Goal: Transaction & Acquisition: Book appointment/travel/reservation

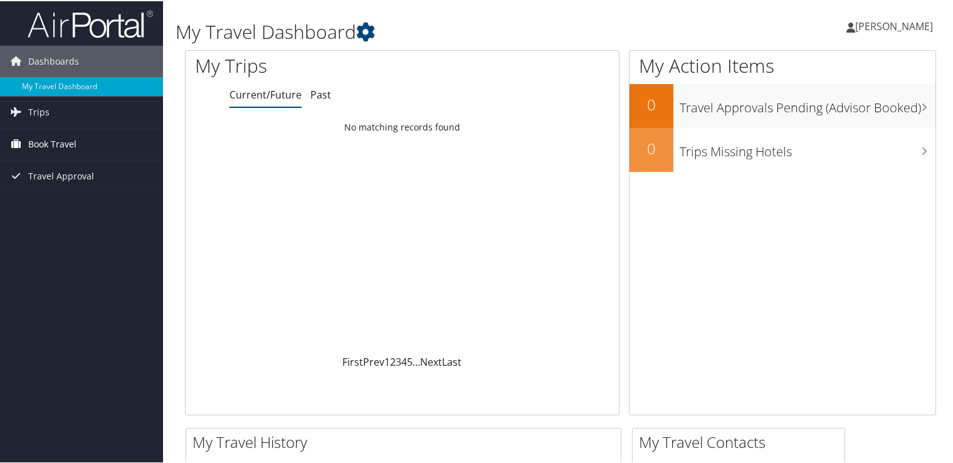
click at [51, 149] on span "Book Travel" at bounding box center [52, 142] width 48 height 31
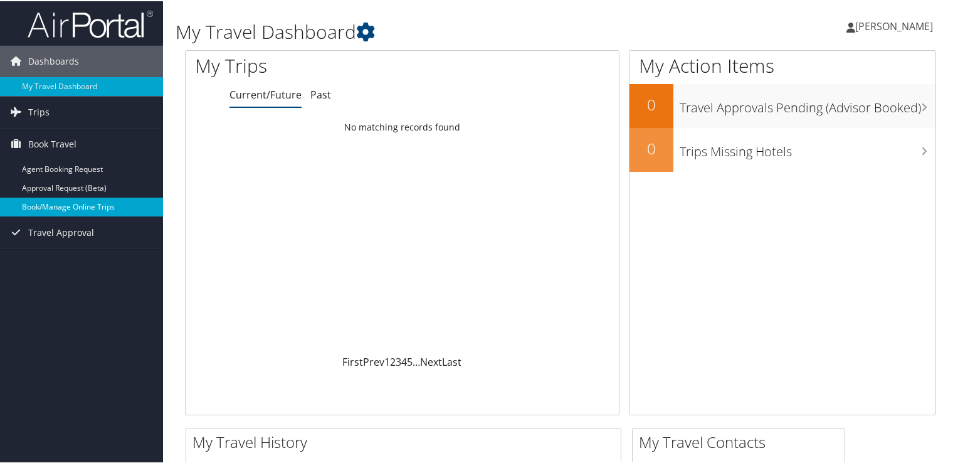
click at [87, 202] on link "Book/Manage Online Trips" at bounding box center [81, 205] width 163 height 19
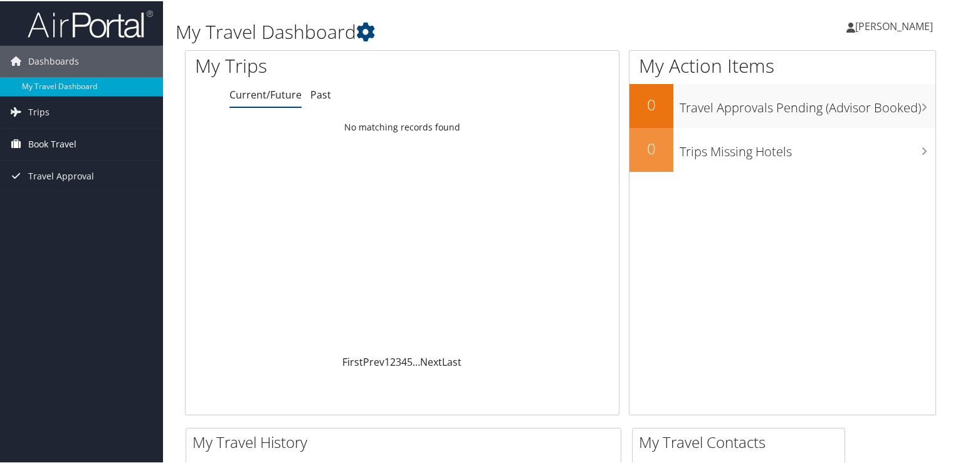
click at [68, 141] on span "Book Travel" at bounding box center [52, 142] width 48 height 31
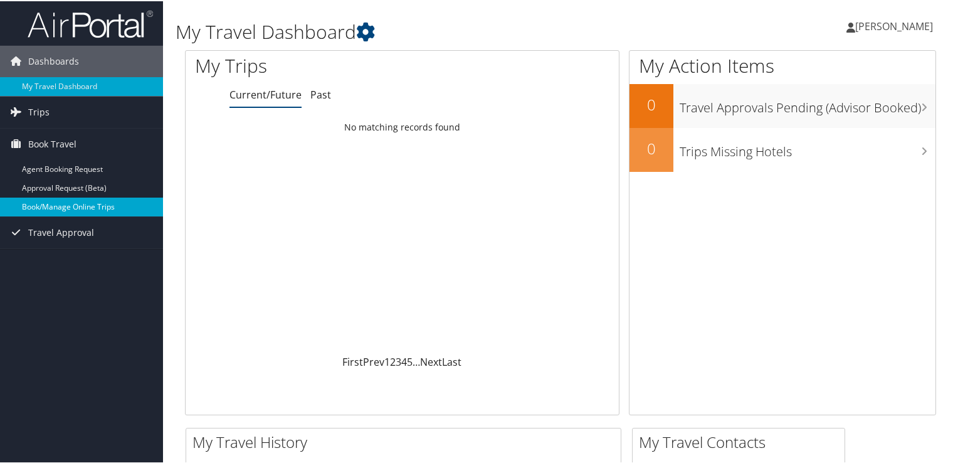
click at [69, 201] on link "Book/Manage Online Trips" at bounding box center [81, 205] width 163 height 19
